Goal: Information Seeking & Learning: Learn about a topic

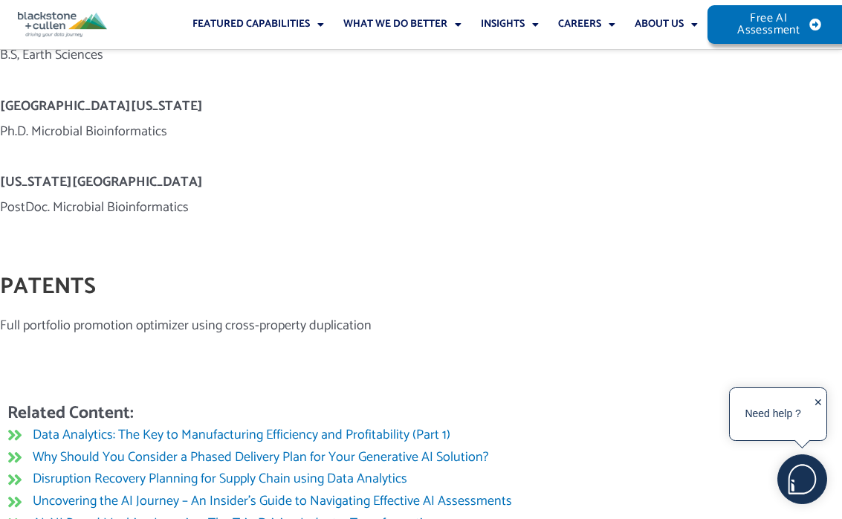
scroll to position [874, 0]
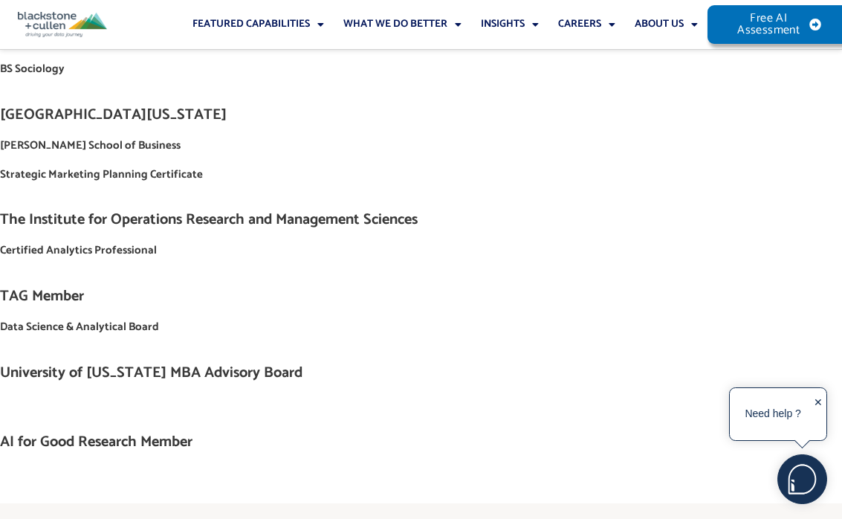
scroll to position [1260, 0]
